Goal: Find specific page/section: Find specific page/section

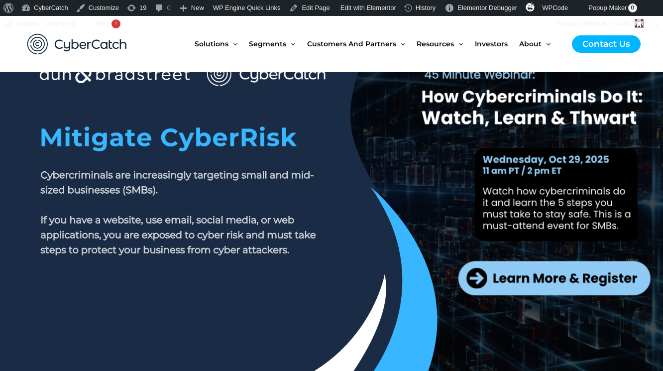
scroll to position [103, 0]
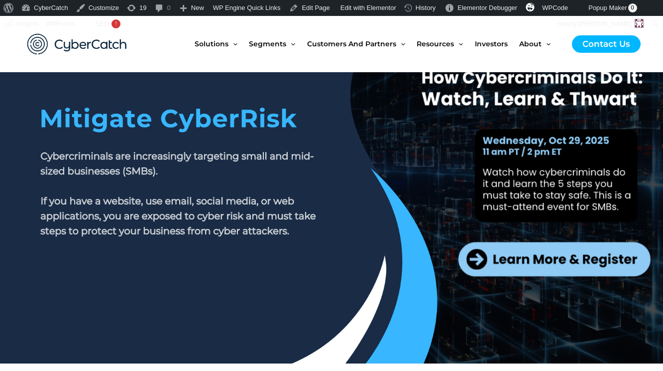
click at [526, 266] on div at bounding box center [332, 209] width 558 height 299
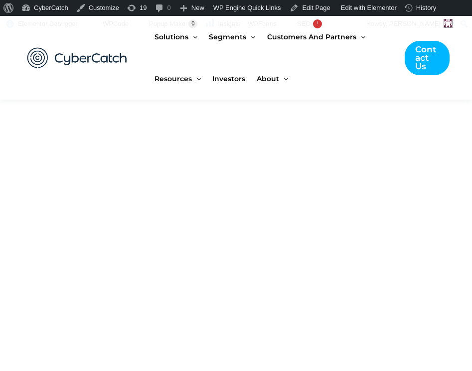
scroll to position [0, 0]
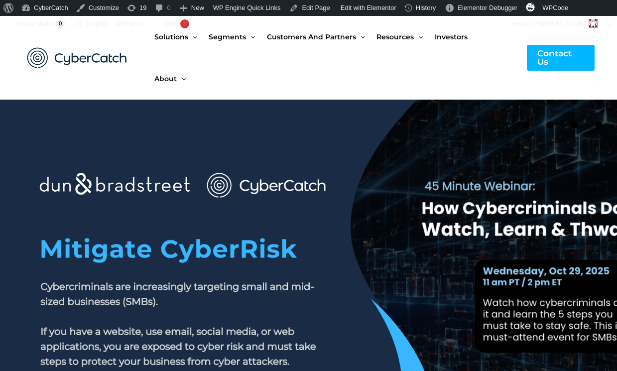
click at [614, 163] on section at bounding box center [308, 297] width 617 height 394
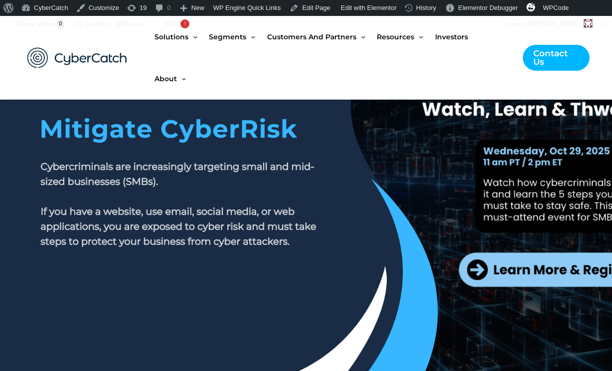
scroll to position [124, 0]
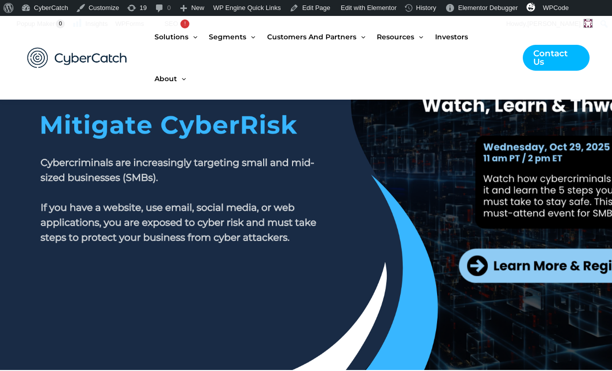
click at [533, 271] on div at bounding box center [306, 215] width 558 height 299
